Goal: Check status: Check status

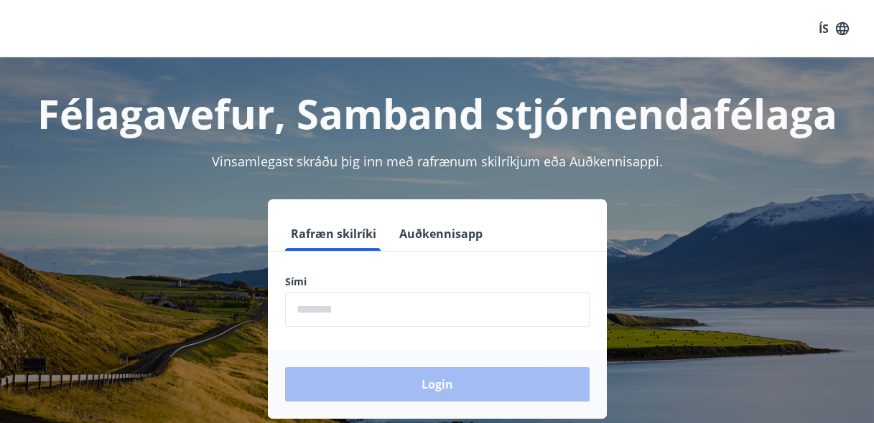
click at [342, 310] on input "phone" at bounding box center [437, 309] width 304 height 35
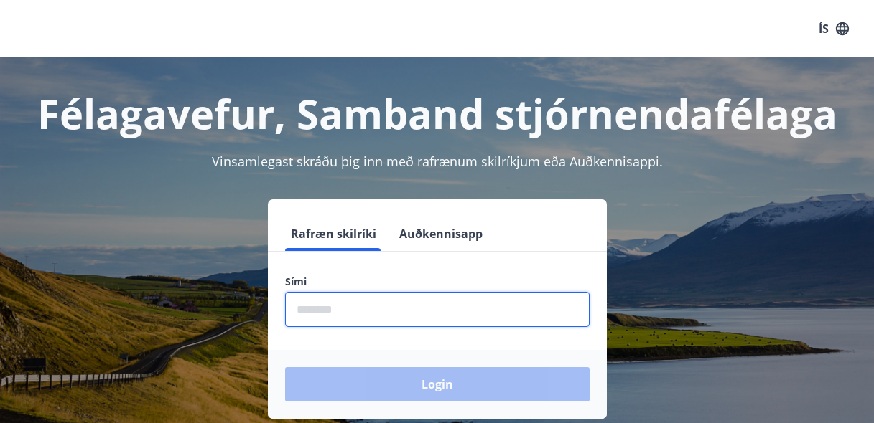
type input "********"
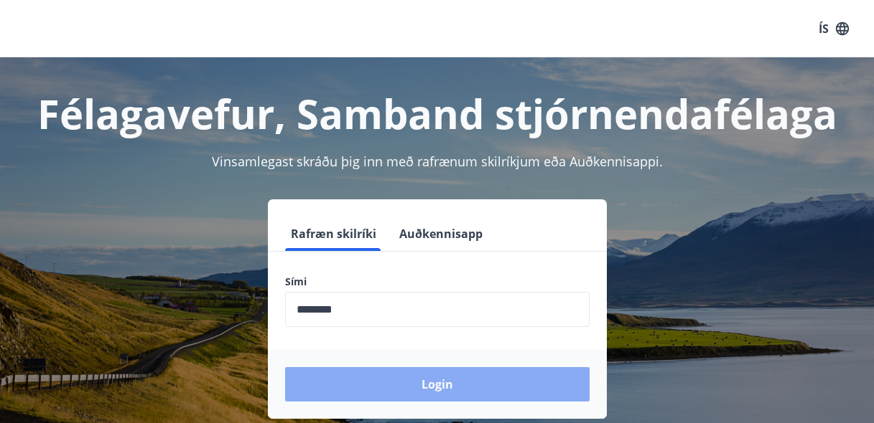
click at [401, 391] on button "Login" at bounding box center [437, 384] width 304 height 34
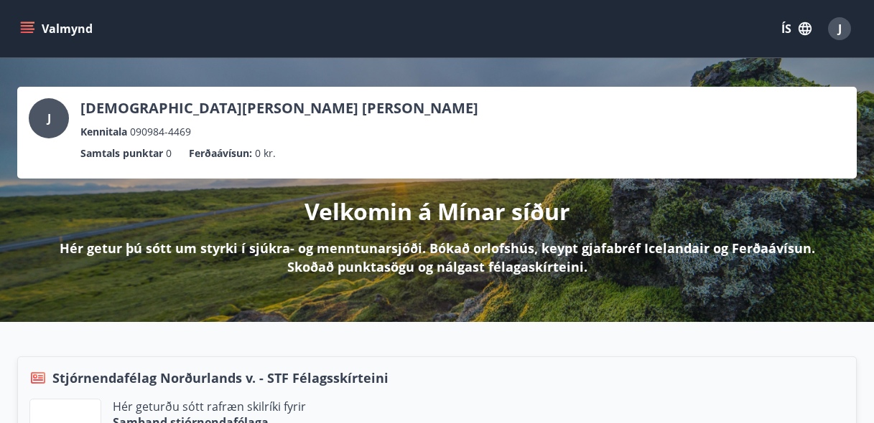
click at [800, 33] on icon "button" at bounding box center [805, 29] width 16 height 16
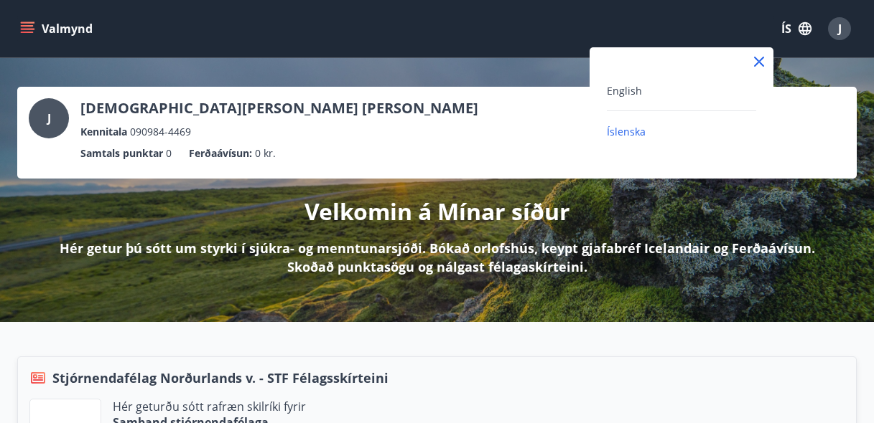
click at [640, 88] on div "English" at bounding box center [681, 90] width 149 height 17
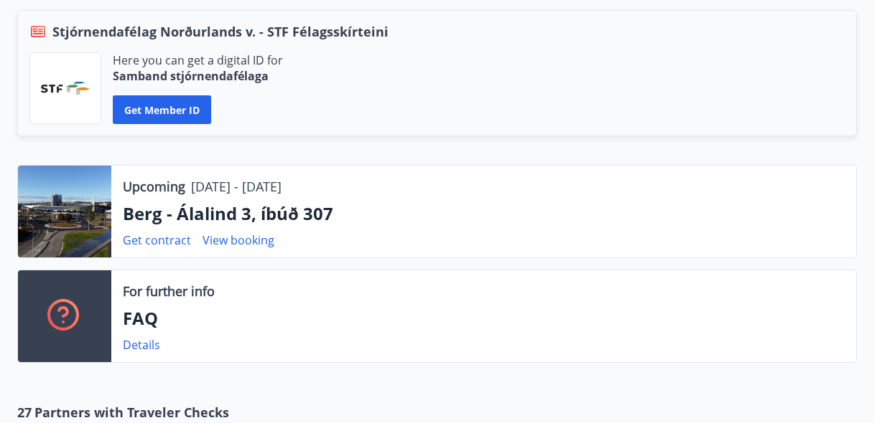
scroll to position [355, 0]
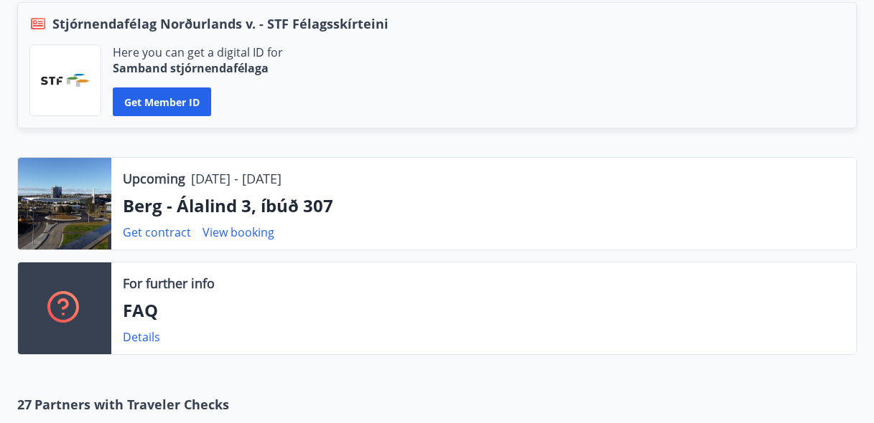
click at [206, 205] on p "Berg - Álalind 3, íbúð 307" at bounding box center [483, 206] width 721 height 24
click at [88, 207] on div at bounding box center [64, 204] width 93 height 92
click at [207, 230] on link "View booking" at bounding box center [238, 233] width 72 height 16
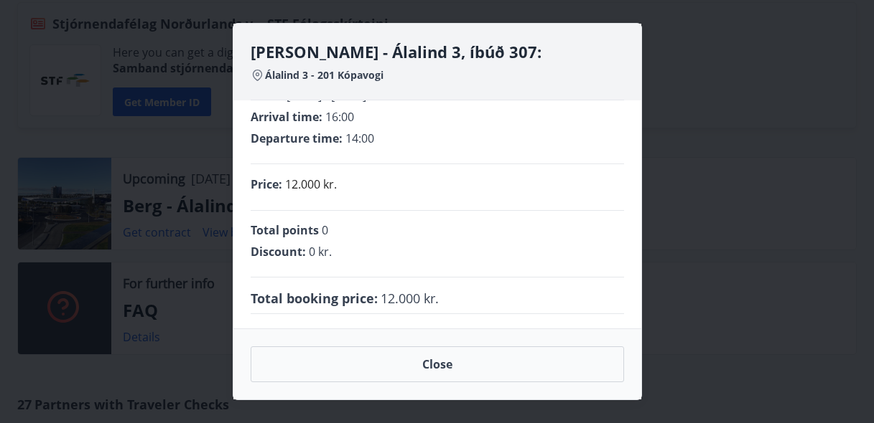
scroll to position [32, 0]
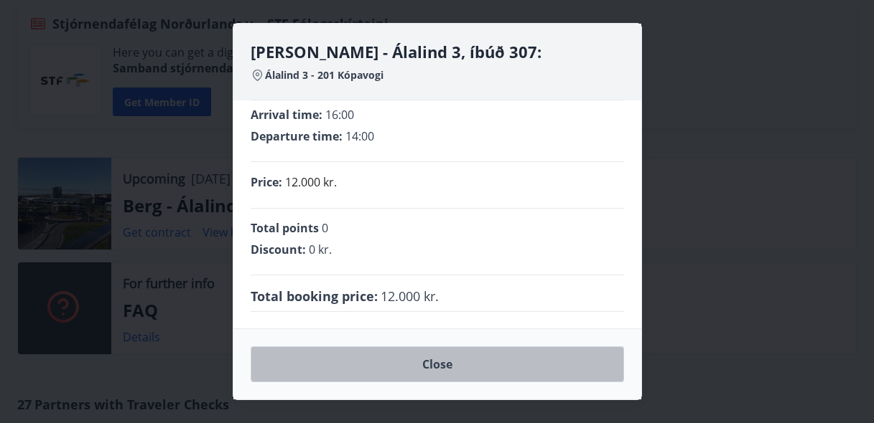
click at [478, 364] on button "Close" at bounding box center [436, 365] width 373 height 36
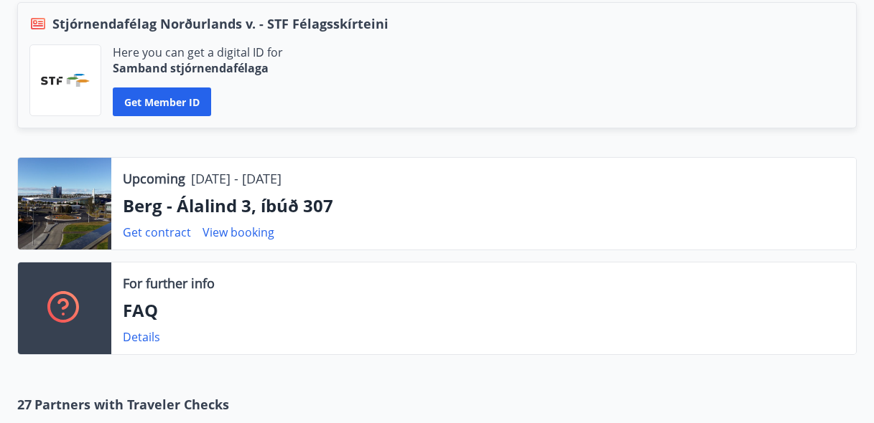
click at [171, 204] on p "Berg - Álalind 3, íbúð 307" at bounding box center [483, 206] width 721 height 24
click at [149, 234] on link "Get contract" at bounding box center [157, 233] width 68 height 16
click at [178, 234] on link "Get contract" at bounding box center [157, 233] width 68 height 16
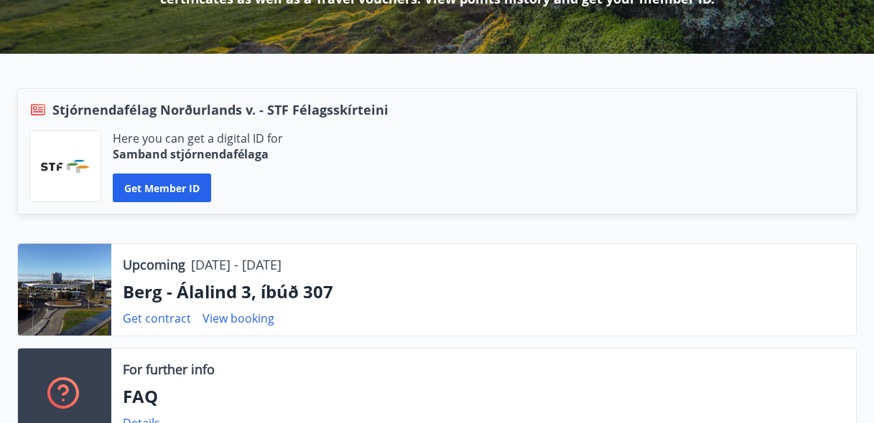
scroll to position [269, 0]
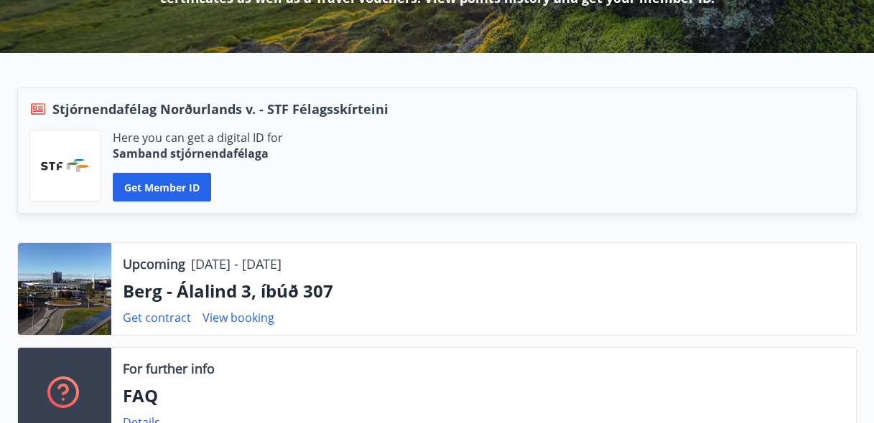
click at [225, 293] on p "Berg - Álalind 3, íbúð 307" at bounding box center [483, 291] width 721 height 24
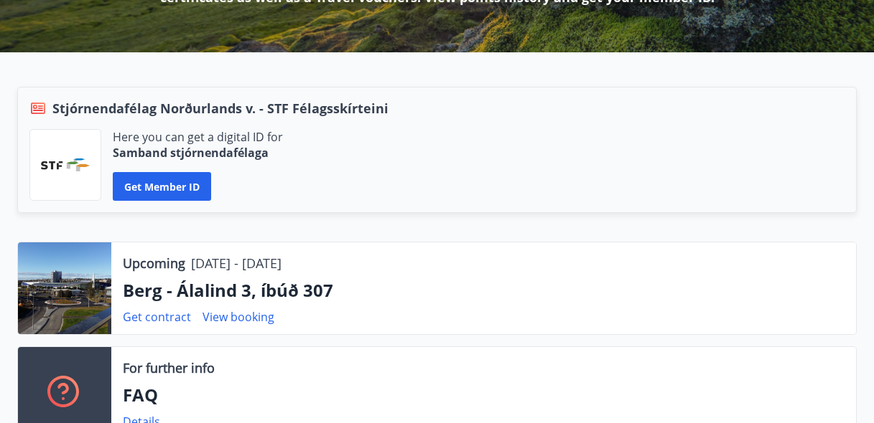
click at [85, 293] on div at bounding box center [64, 289] width 93 height 92
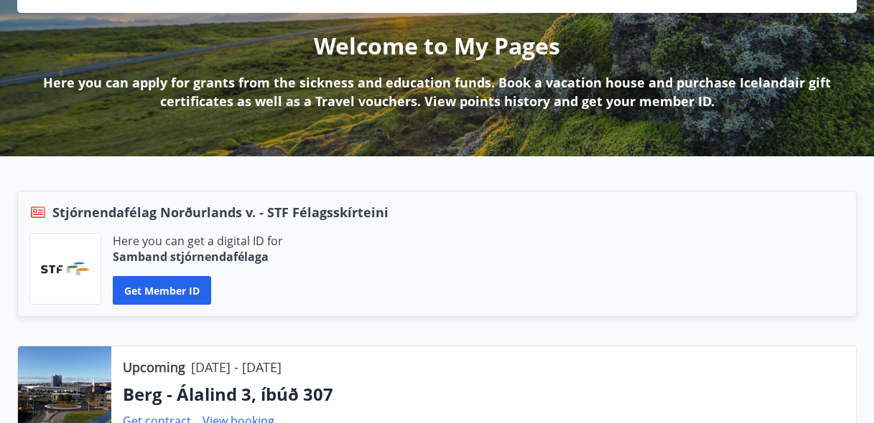
scroll to position [1, 0]
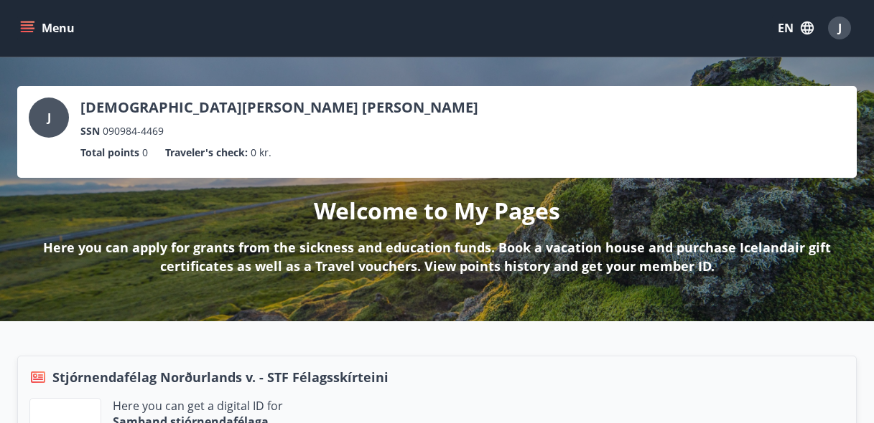
click at [830, 30] on div "J" at bounding box center [839, 28] width 23 height 23
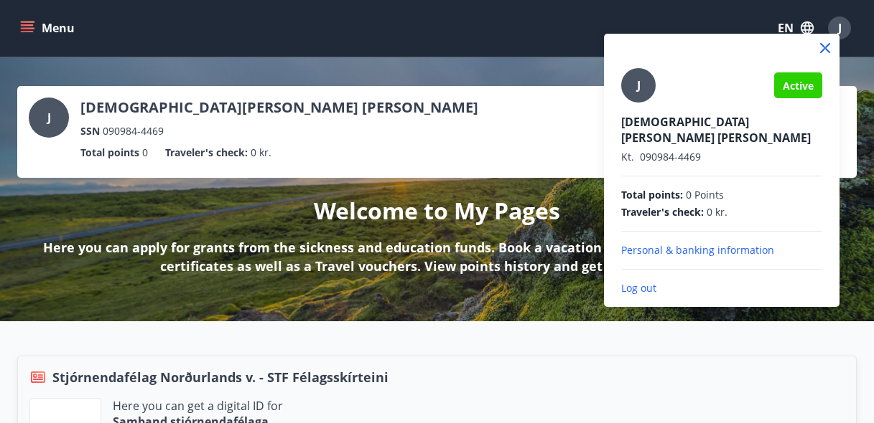
click at [664, 281] on p "Log out" at bounding box center [721, 288] width 201 height 14
